Goal: Task Accomplishment & Management: Manage account settings

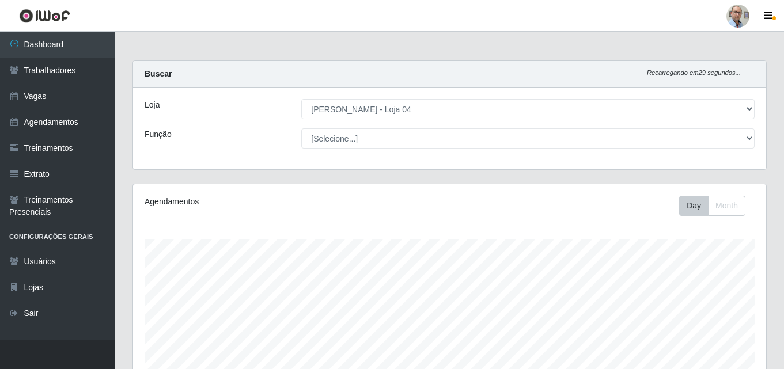
select select "251"
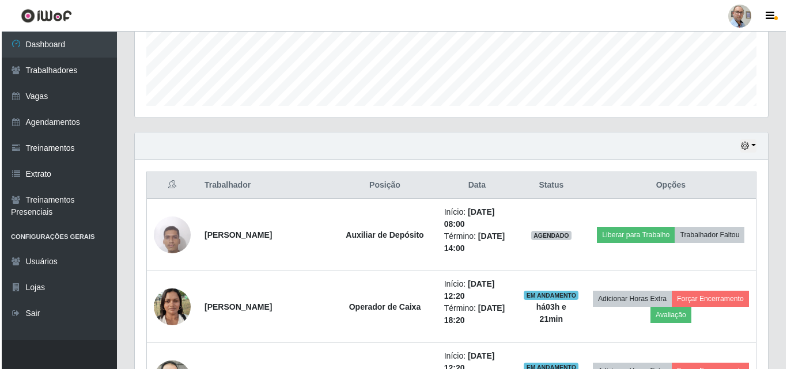
scroll to position [239, 633]
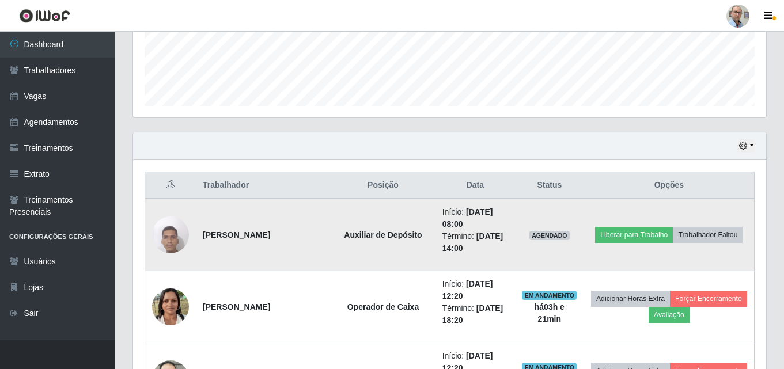
click at [166, 244] on img at bounding box center [170, 234] width 37 height 49
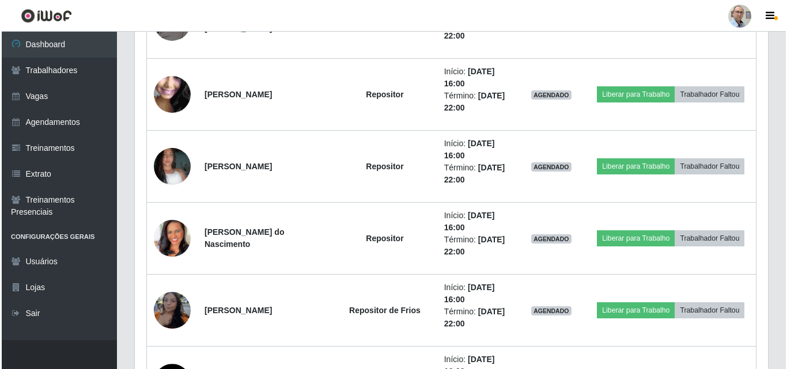
scroll to position [1400, 0]
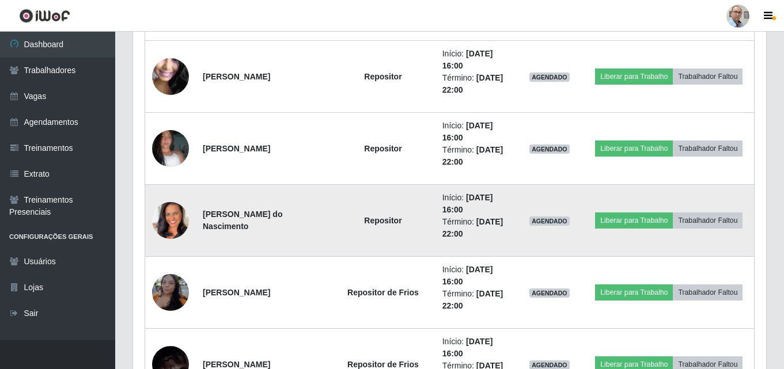
click at [175, 222] on img at bounding box center [170, 221] width 37 height 66
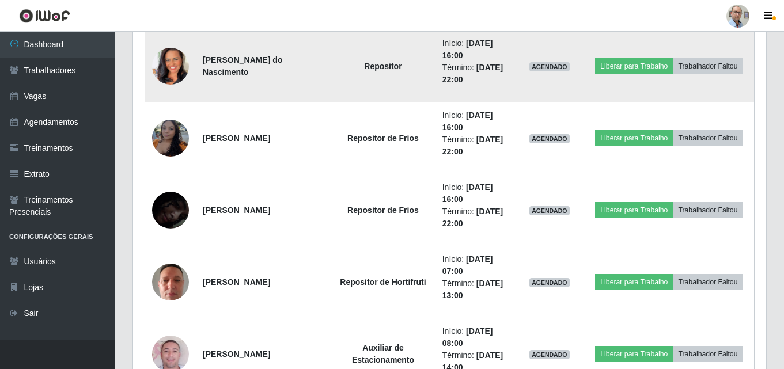
scroll to position [1573, 0]
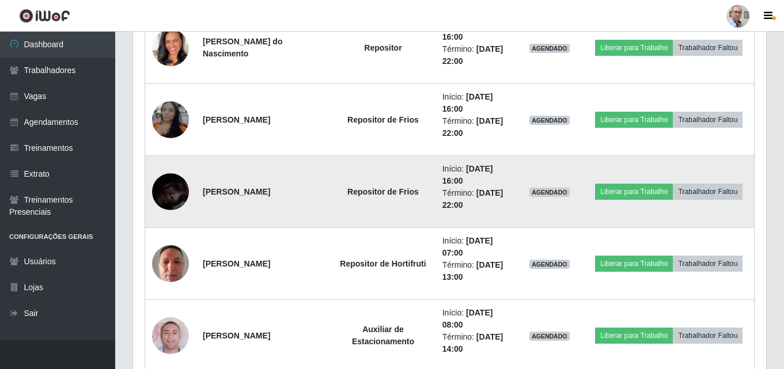
click at [179, 188] on img at bounding box center [170, 192] width 37 height 80
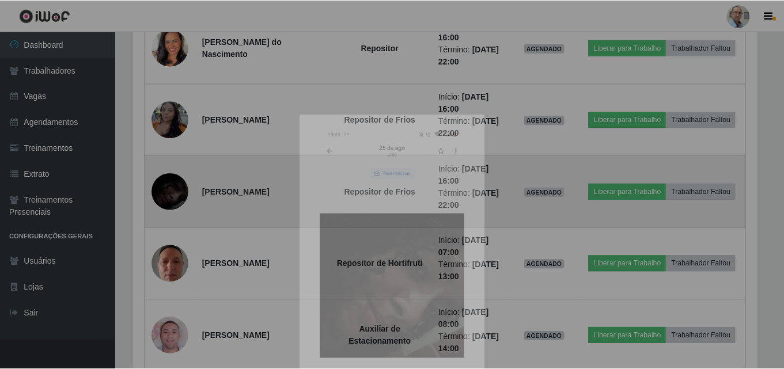
scroll to position [239, 633]
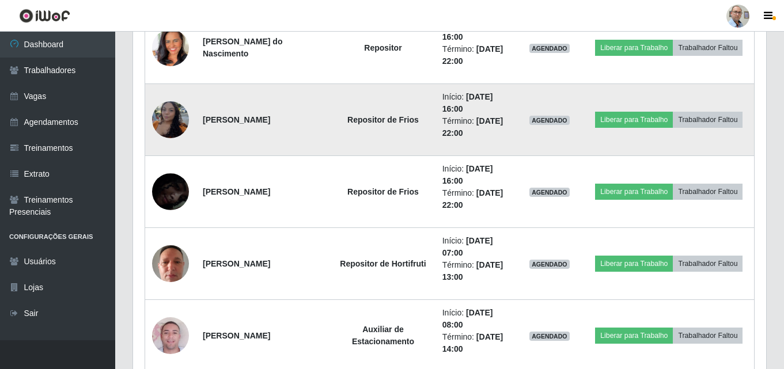
click at [172, 109] on img at bounding box center [170, 120] width 37 height 49
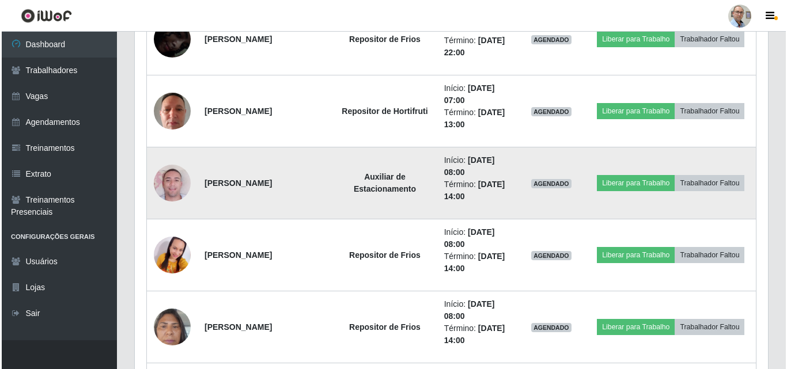
scroll to position [1746, 0]
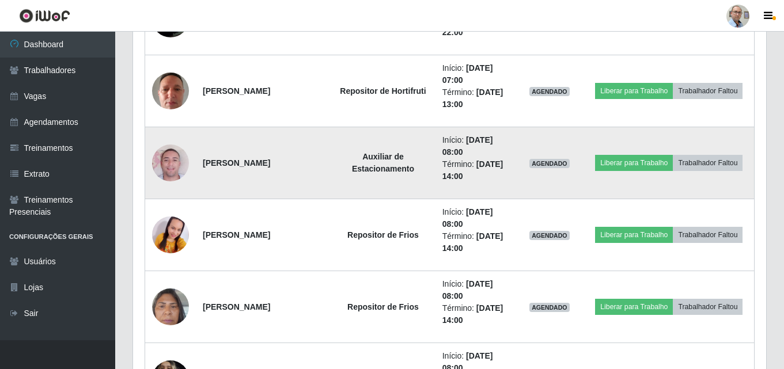
click at [172, 159] on img at bounding box center [170, 163] width 37 height 66
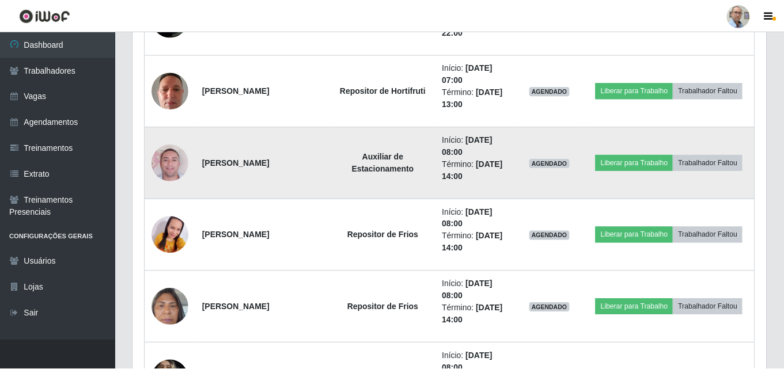
scroll to position [0, 0]
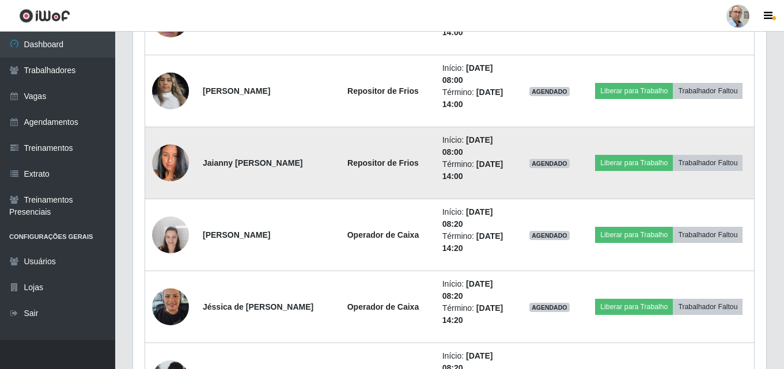
click at [166, 168] on img at bounding box center [170, 163] width 37 height 66
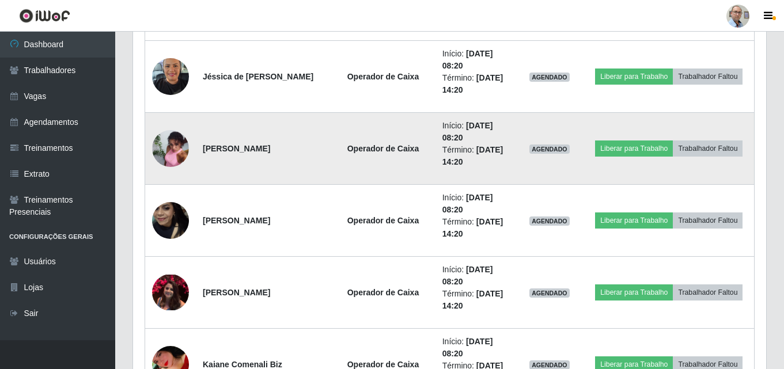
click at [166, 149] on img at bounding box center [170, 149] width 37 height 50
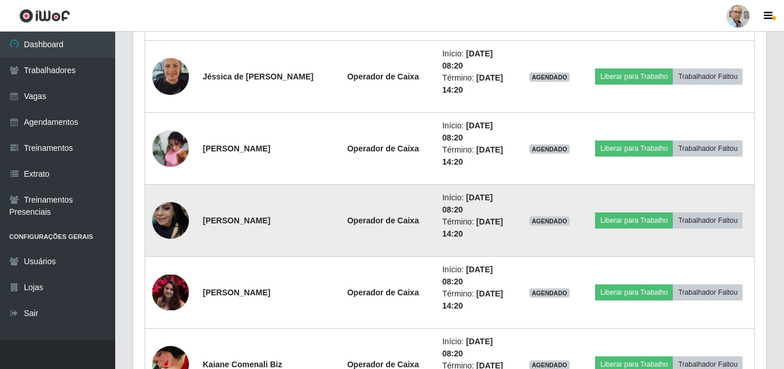
click at [165, 228] on img at bounding box center [170, 221] width 37 height 66
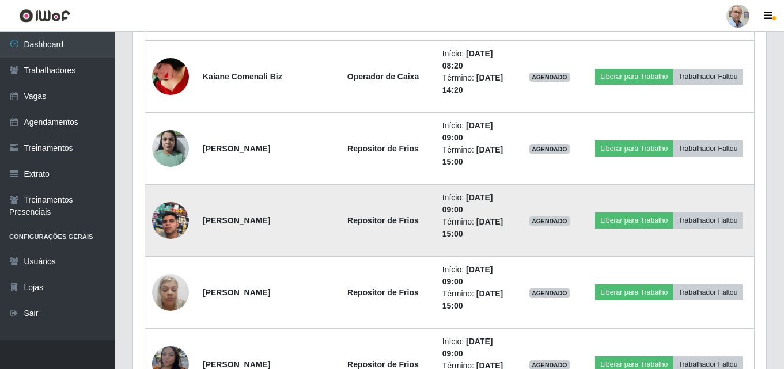
click at [170, 210] on img at bounding box center [170, 221] width 37 height 66
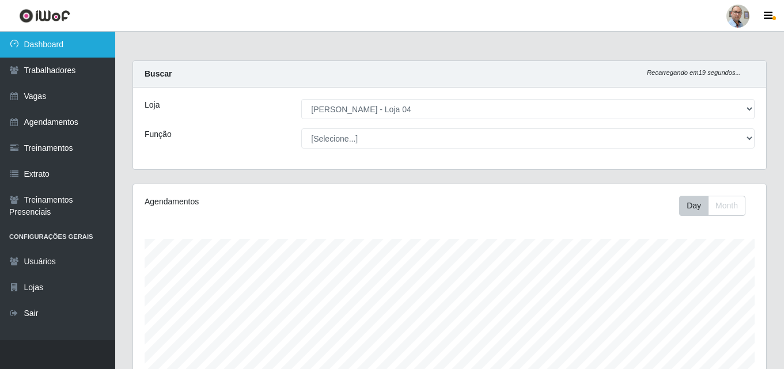
click at [47, 43] on link "Dashboard" at bounding box center [57, 45] width 115 height 26
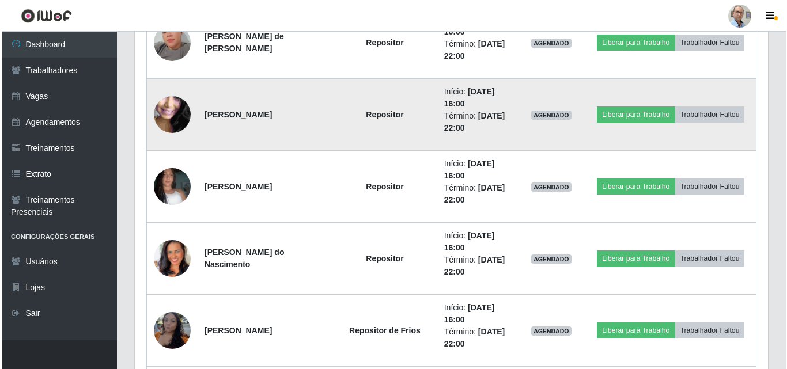
scroll to position [1382, 0]
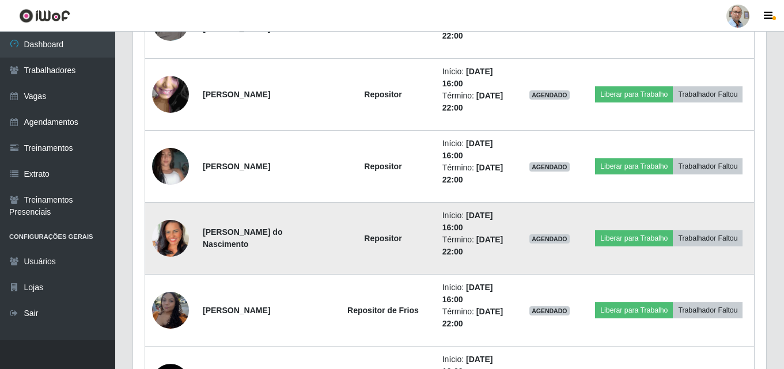
click at [181, 236] on img at bounding box center [170, 239] width 37 height 66
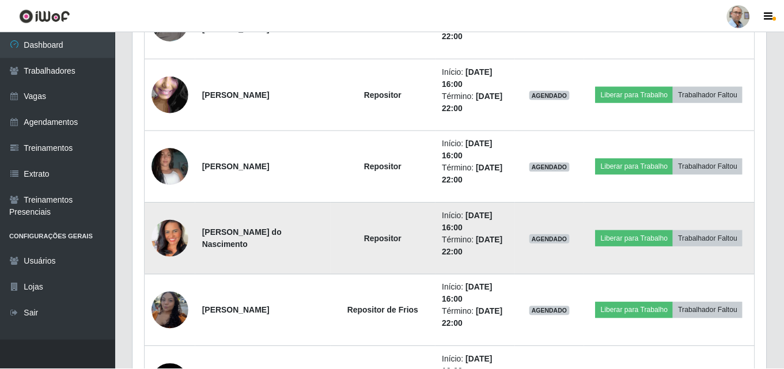
scroll to position [239, 627]
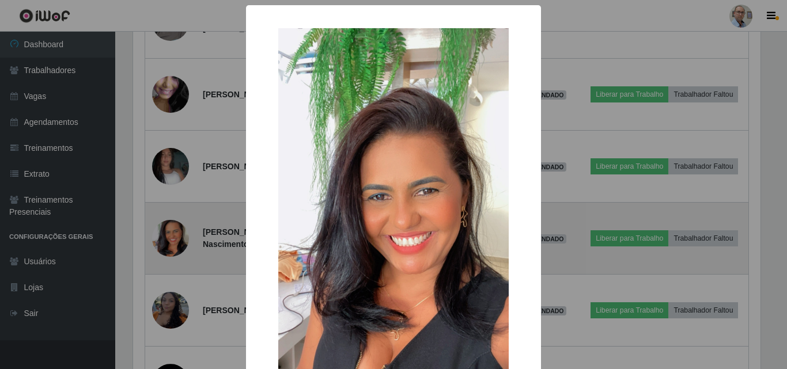
click at [181, 236] on div "× OK Cancel" at bounding box center [393, 184] width 787 height 369
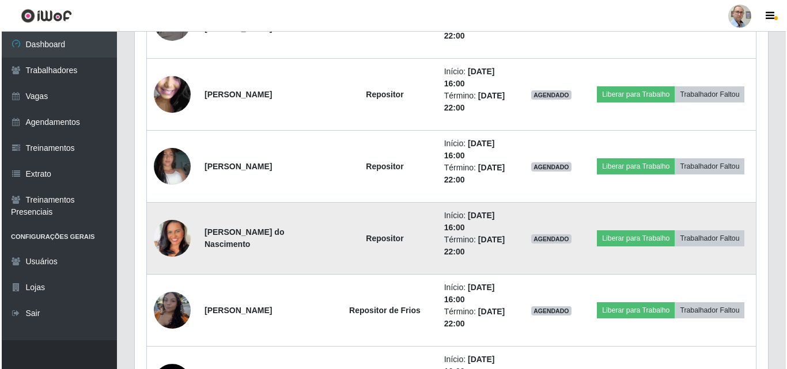
scroll to position [239, 633]
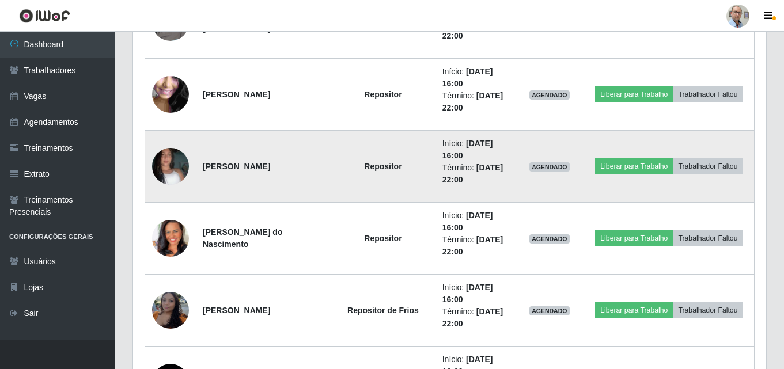
click at [175, 168] on img at bounding box center [170, 167] width 37 height 66
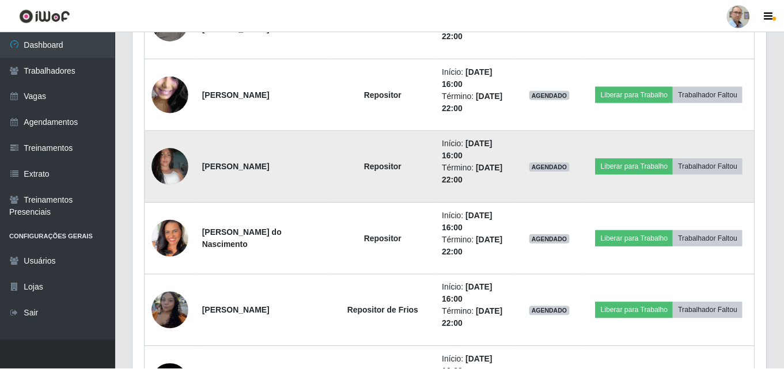
scroll to position [239, 627]
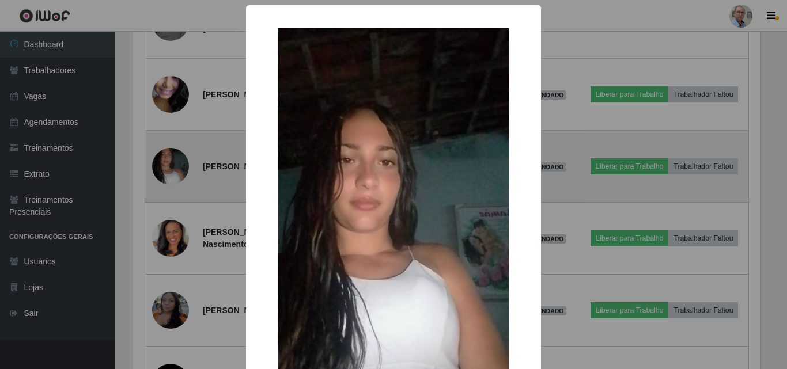
click at [175, 168] on div "× OK Cancel" at bounding box center [393, 184] width 787 height 369
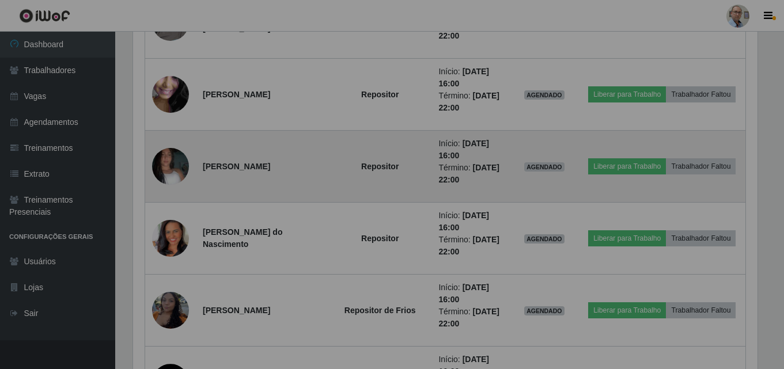
scroll to position [239, 633]
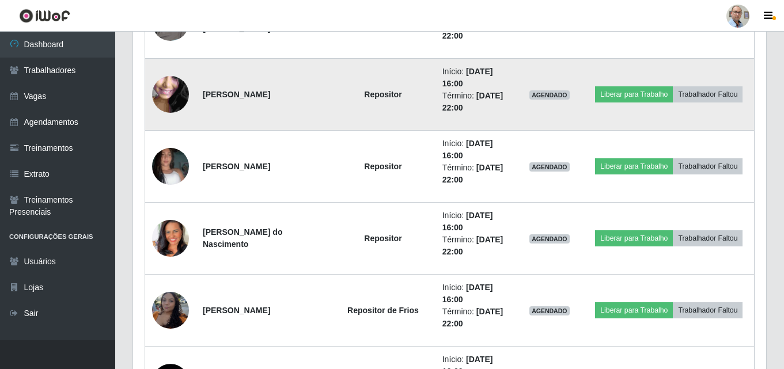
click at [176, 98] on img at bounding box center [170, 95] width 37 height 82
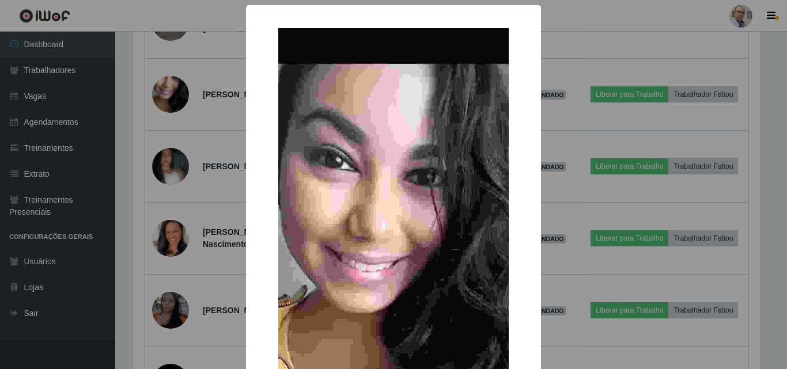
click at [175, 99] on div "× OK Cancel" at bounding box center [393, 184] width 787 height 369
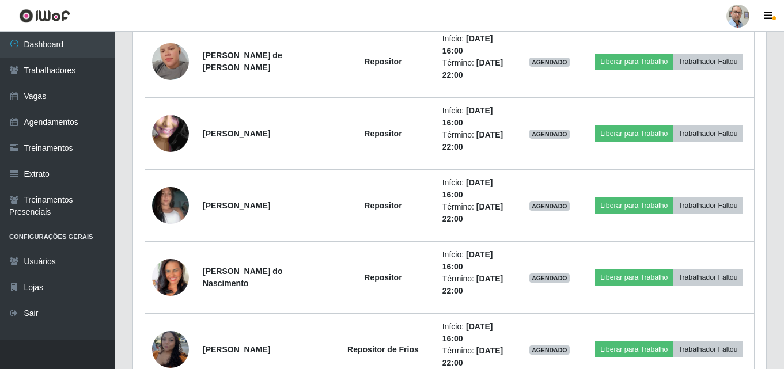
scroll to position [1325, 0]
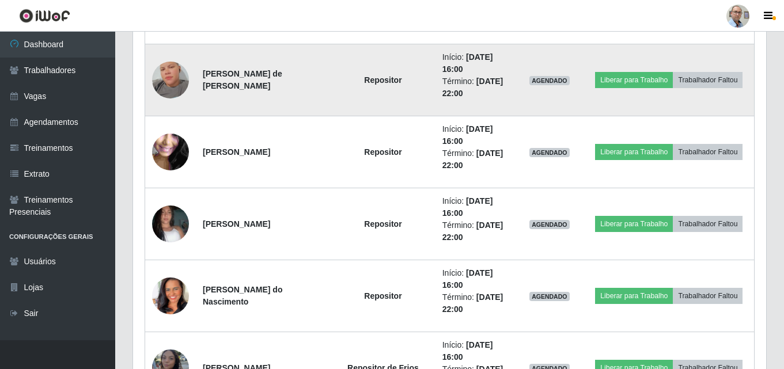
click at [174, 82] on img at bounding box center [170, 80] width 37 height 66
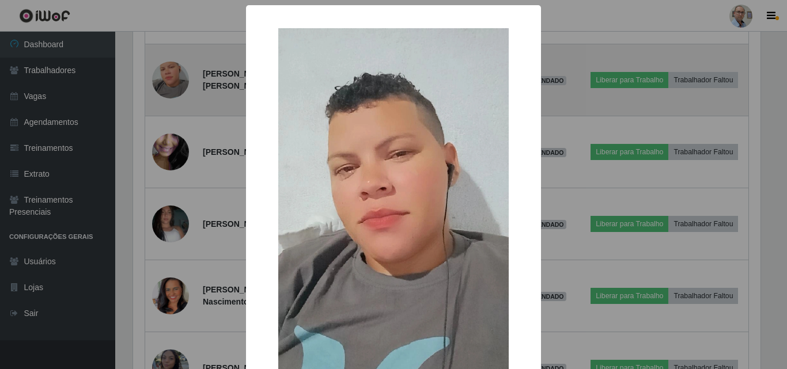
click at [174, 82] on div "× OK Cancel" at bounding box center [393, 184] width 787 height 369
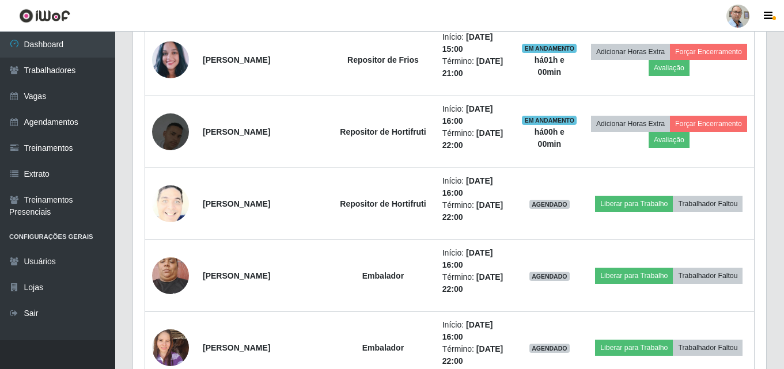
scroll to position [749, 0]
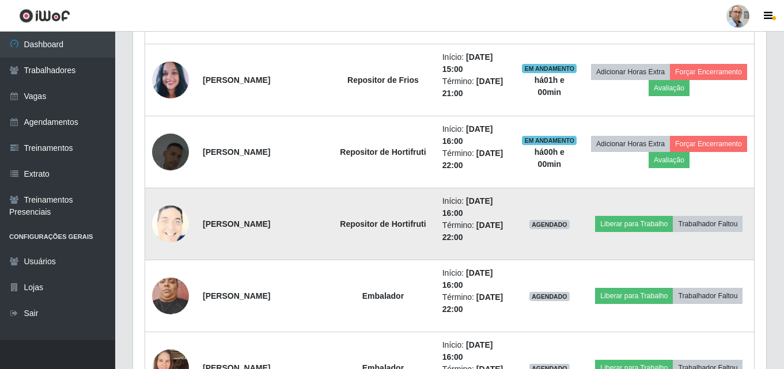
click at [166, 226] on img at bounding box center [170, 225] width 37 height 46
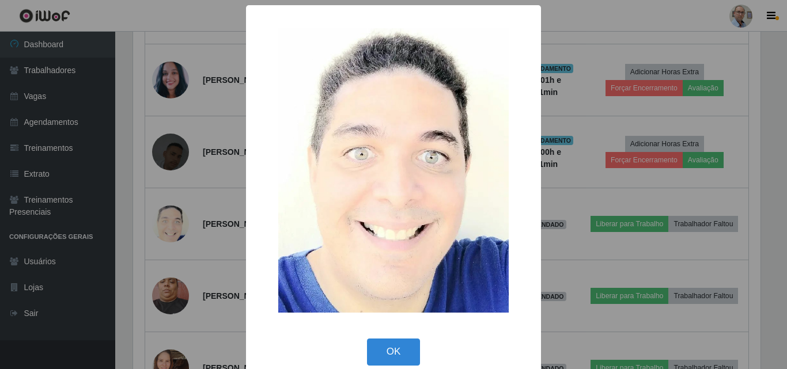
click at [578, 262] on div "× OK Cancel" at bounding box center [393, 184] width 787 height 369
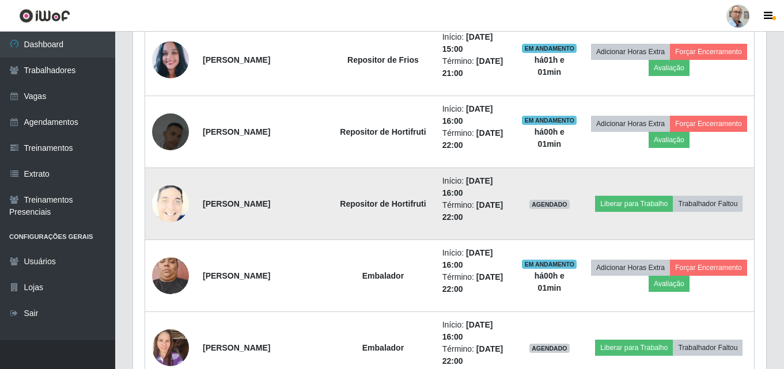
scroll to position [749, 0]
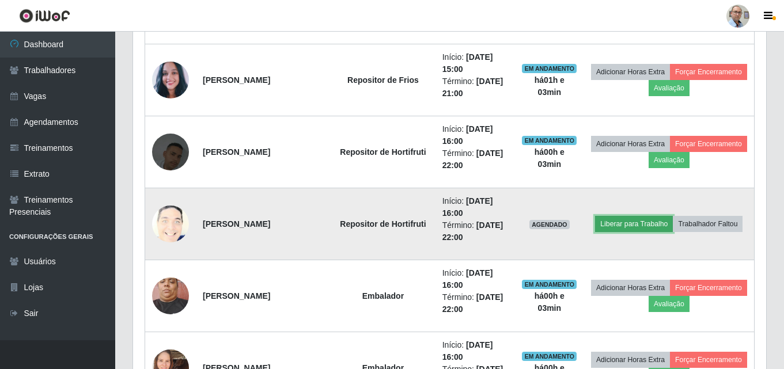
click at [647, 222] on button "Liberar para Trabalho" at bounding box center [634, 224] width 78 height 16
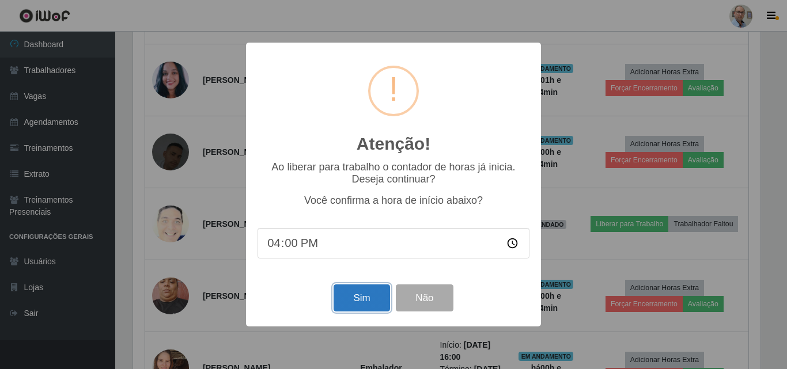
click at [371, 302] on button "Sim" at bounding box center [361, 298] width 56 height 27
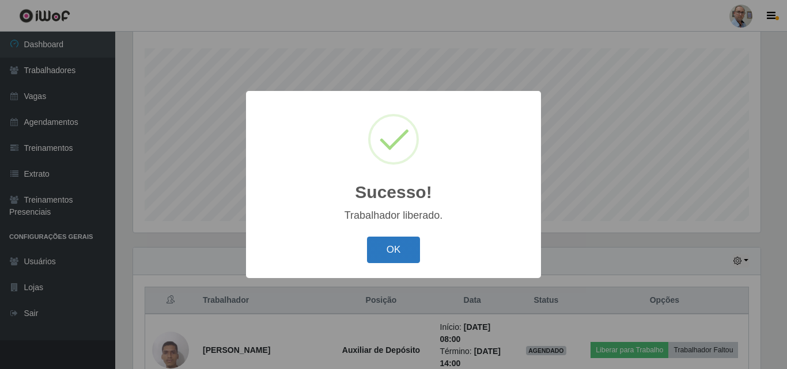
click at [397, 247] on button "OK" at bounding box center [394, 250] width 54 height 27
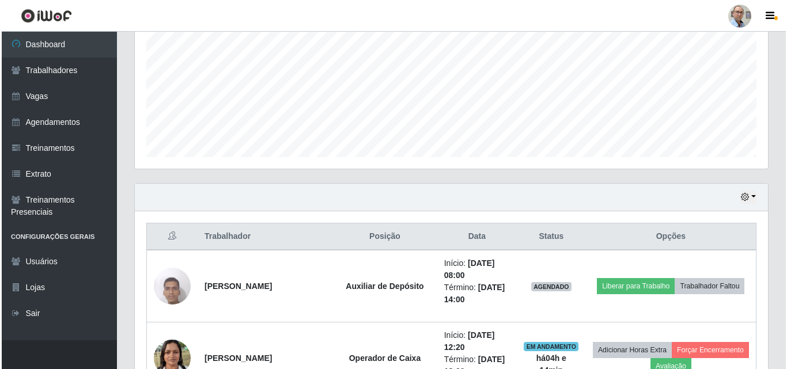
scroll to position [363, 0]
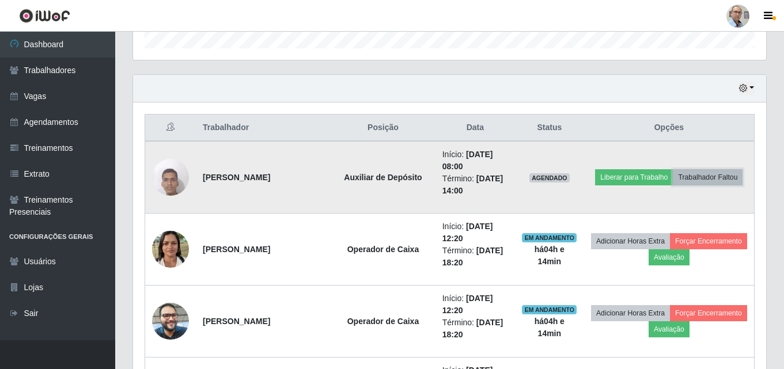
click at [709, 175] on button "Trabalhador Faltou" at bounding box center [708, 177] width 70 height 16
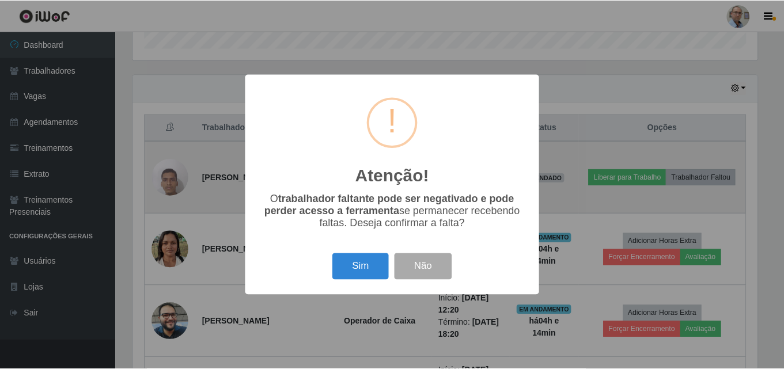
scroll to position [239, 627]
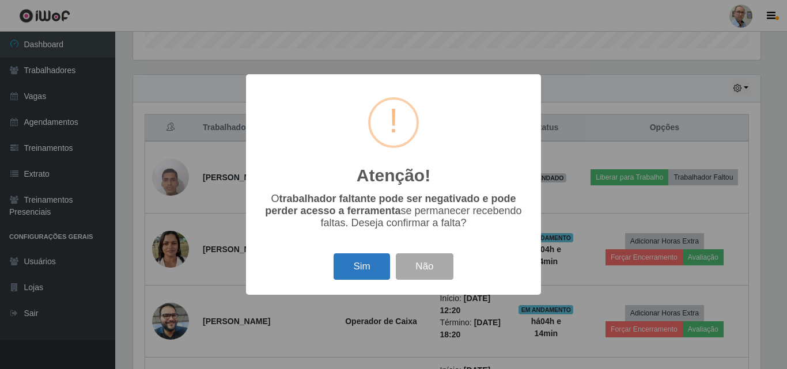
click at [360, 271] on button "Sim" at bounding box center [361, 266] width 56 height 27
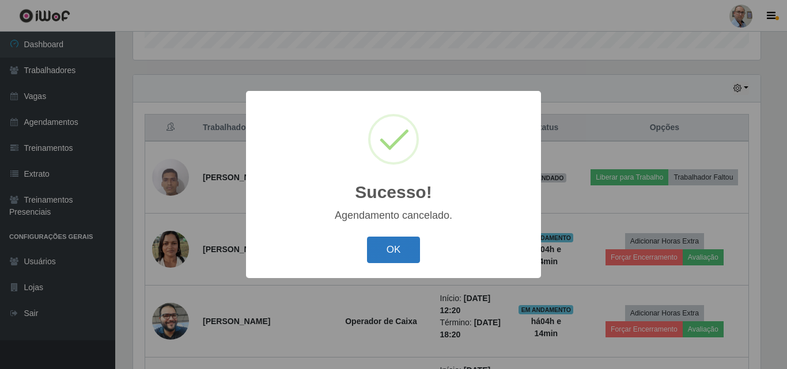
click at [403, 257] on button "OK" at bounding box center [394, 250] width 54 height 27
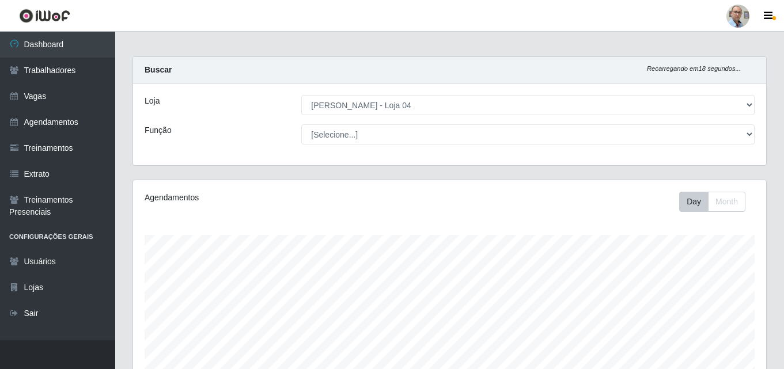
scroll to position [0, 0]
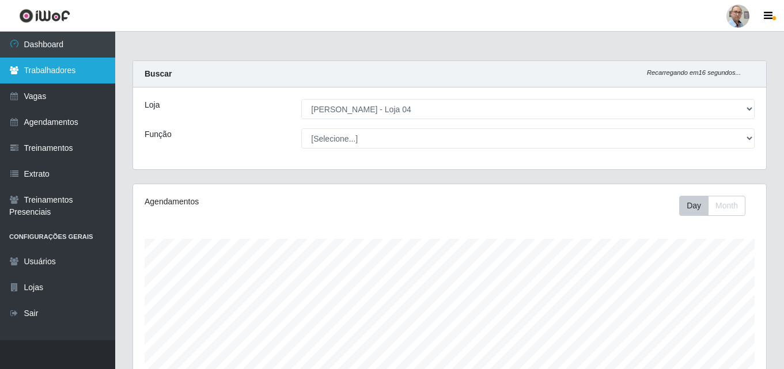
click at [48, 76] on link "Trabalhadores" at bounding box center [57, 71] width 115 height 26
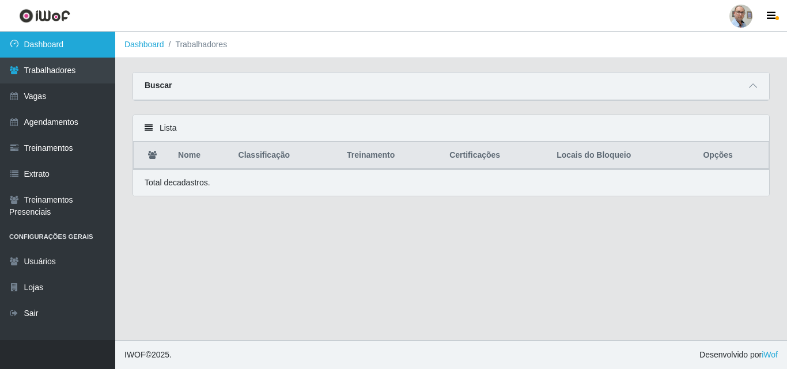
click at [40, 44] on link "Dashboard" at bounding box center [57, 45] width 115 height 26
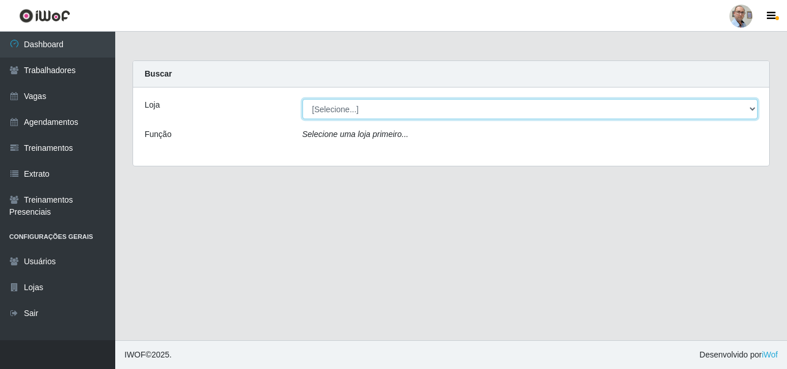
click at [751, 113] on select "[Selecione...] Mar Vermelho - Loja 04" at bounding box center [530, 109] width 456 height 20
select select "251"
click at [302, 99] on select "[Selecione...] Mar Vermelho - Loja 04" at bounding box center [530, 109] width 456 height 20
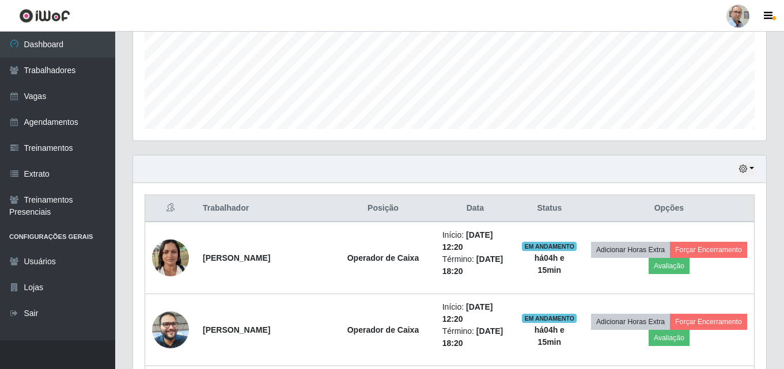
scroll to position [230, 0]
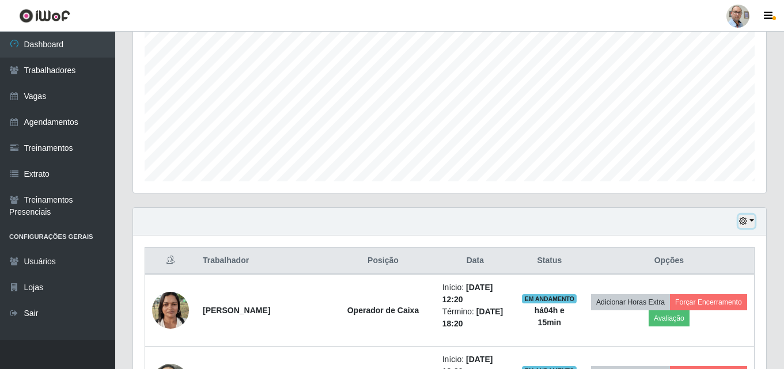
click at [749, 223] on button "button" at bounding box center [746, 221] width 16 height 13
